Goal: Task Accomplishment & Management: Use online tool/utility

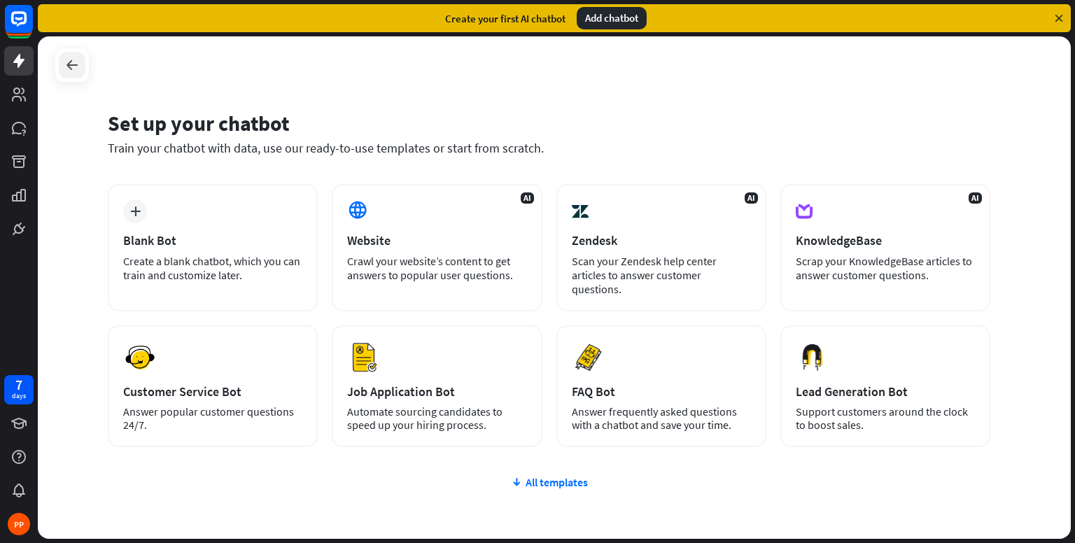
click at [73, 74] on div at bounding box center [72, 65] width 27 height 27
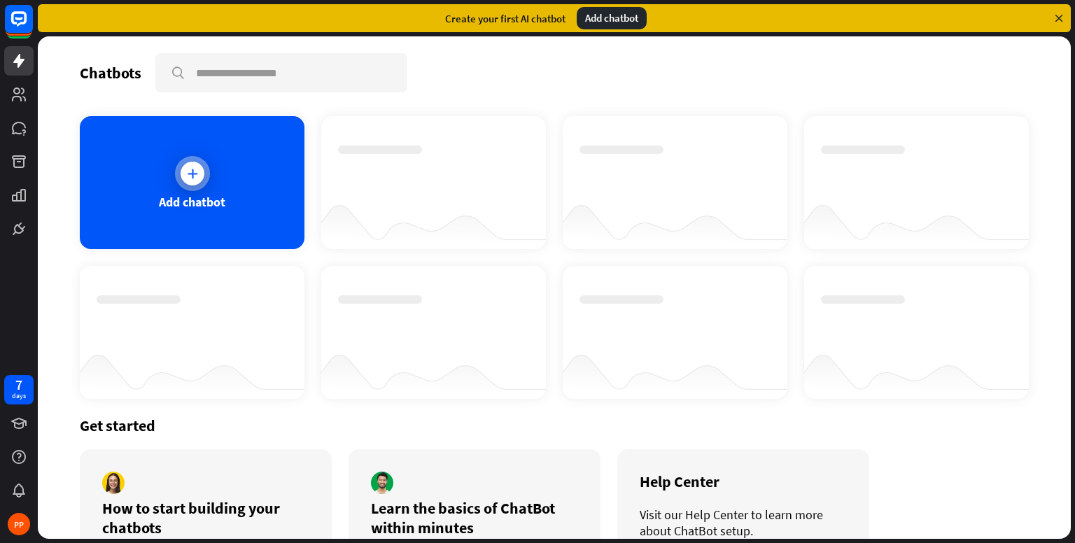
click at [171, 155] on div "Add chatbot" at bounding box center [192, 182] width 225 height 133
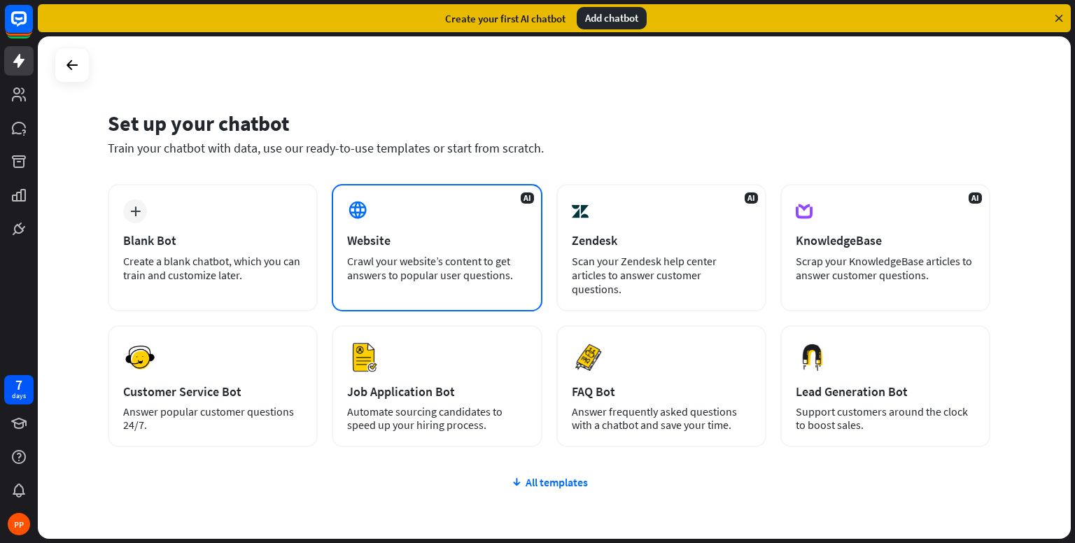
click at [426, 231] on div "AI Website Crawl your website’s content to get answers to popular user question…" at bounding box center [437, 247] width 210 height 127
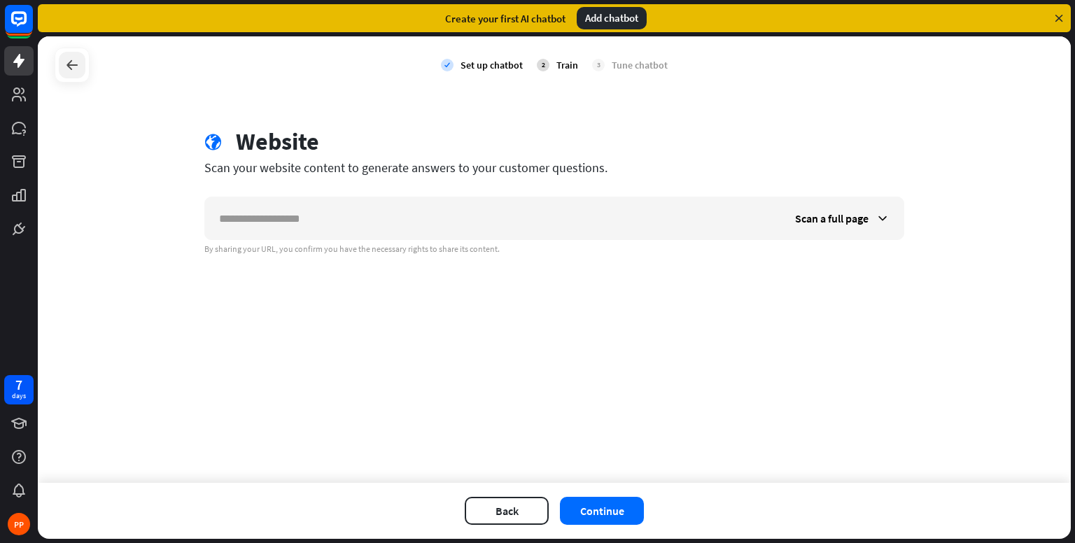
click at [73, 69] on icon at bounding box center [72, 65] width 17 height 17
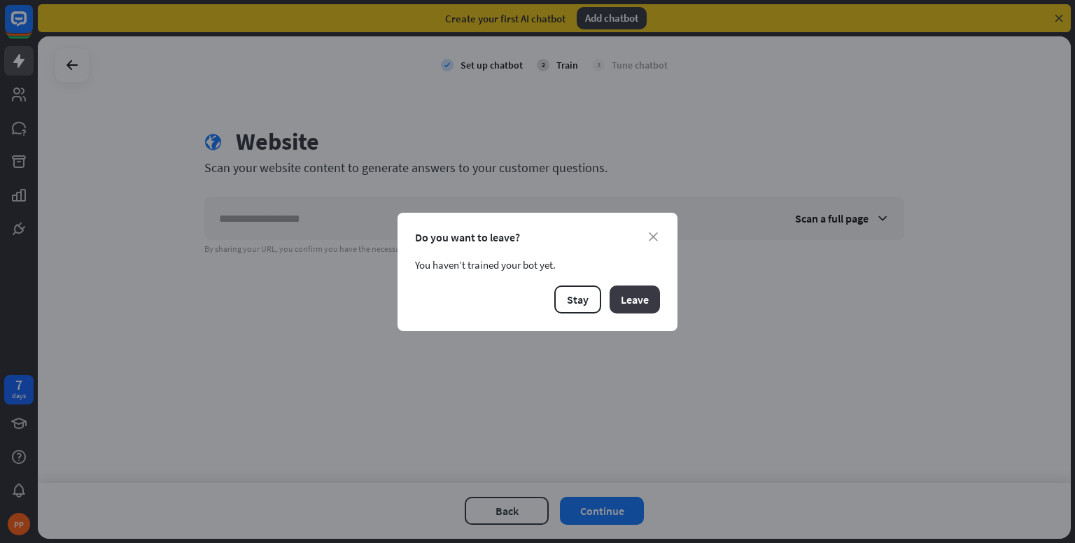
click at [624, 290] on button "Leave" at bounding box center [634, 299] width 50 height 28
